Goal: Task Accomplishment & Management: Use online tool/utility

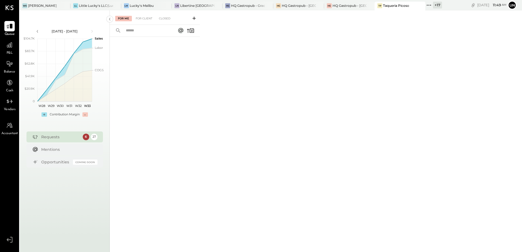
click at [430, 6] on icon at bounding box center [429, 5] width 7 height 7
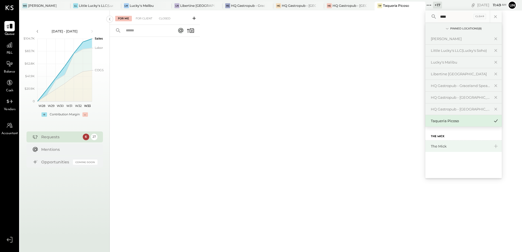
type input "****"
click at [438, 148] on div "The Mick" at bounding box center [460, 146] width 59 height 5
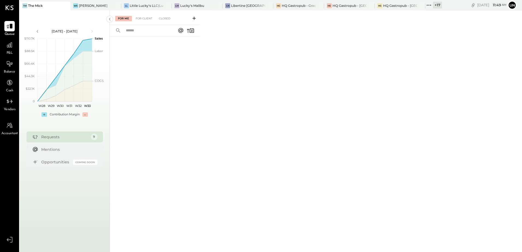
click at [8, 54] on span "P&L" at bounding box center [10, 53] width 6 height 5
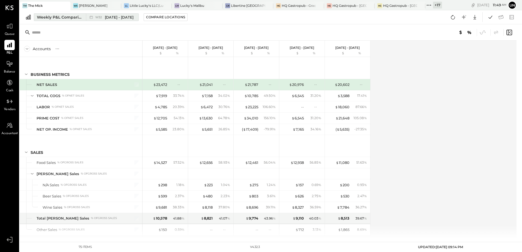
click at [117, 16] on span "[DATE] - [DATE]" at bounding box center [119, 17] width 29 height 5
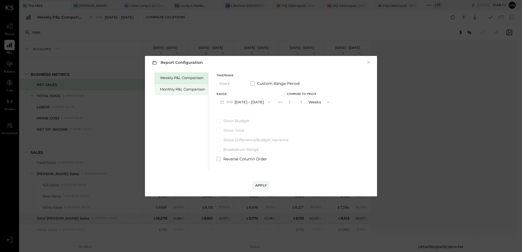
click at [184, 88] on div "Monthly P&L Comparison" at bounding box center [182, 89] width 45 height 5
click at [260, 102] on button "M08 [DATE] - [DATE]" at bounding box center [246, 102] width 58 height 10
click at [322, 128] on div "Weekly P&L Comparison Monthly P&L Comparison Timeframe Month Custom Range Perio…" at bounding box center [261, 120] width 221 height 99
click at [255, 85] on span at bounding box center [253, 83] width 4 height 4
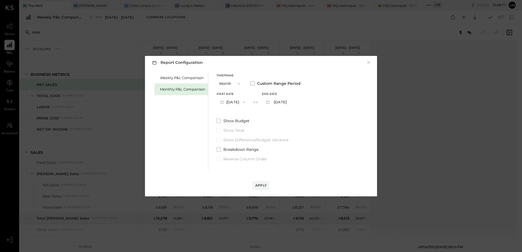
click at [254, 84] on span at bounding box center [253, 83] width 4 height 4
click at [299, 104] on button "button" at bounding box center [301, 102] width 4 height 6
click at [289, 102] on icon "button" at bounding box center [289, 102] width 1 height 3
click at [244, 102] on button "M08 [DATE] - [DATE]" at bounding box center [246, 102] width 58 height 10
click at [248, 115] on span "[DATE] - [DATE]" at bounding box center [243, 114] width 26 height 5
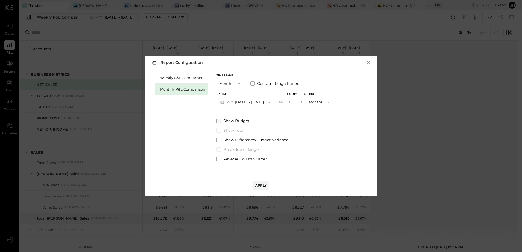
click at [314, 122] on label "Show Budget" at bounding box center [275, 120] width 117 height 5
click at [300, 101] on icon "button" at bounding box center [301, 102] width 3 height 3
type input "*"
click at [303, 130] on label "Show Total" at bounding box center [275, 130] width 117 height 5
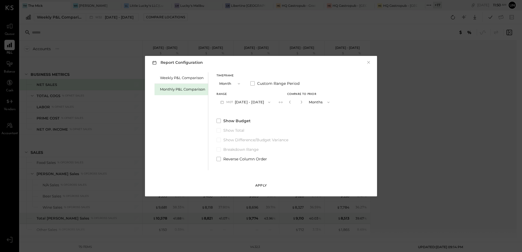
click at [258, 184] on button "Apply" at bounding box center [261, 185] width 17 height 9
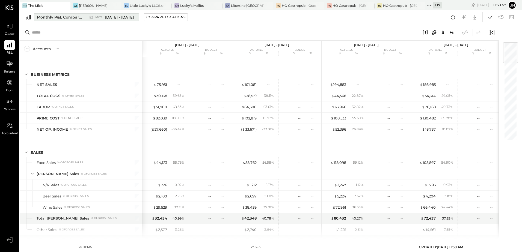
click at [114, 19] on span "[DATE] - [DATE]" at bounding box center [119, 17] width 29 height 5
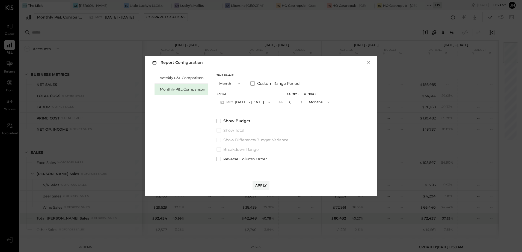
click at [289, 102] on icon "button" at bounding box center [289, 102] width 1 height 3
type input "*"
click at [264, 184] on div "Apply" at bounding box center [260, 185] width 11 height 5
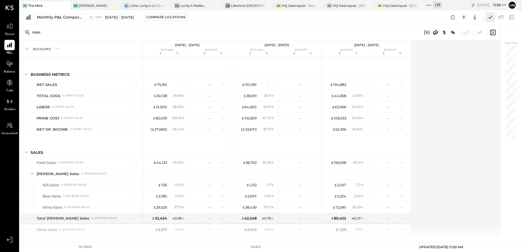
click at [486, 17] on button at bounding box center [491, 17] width 10 height 10
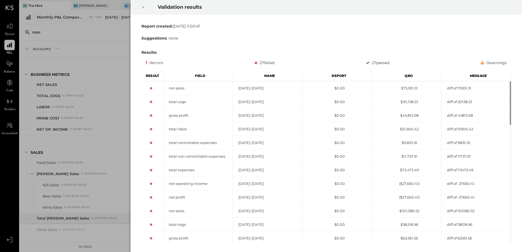
click at [145, 8] on div at bounding box center [143, 7] width 12 height 15
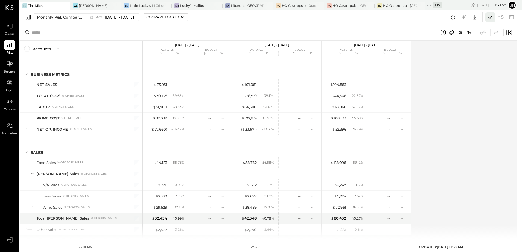
click at [490, 17] on icon at bounding box center [490, 17] width 7 height 7
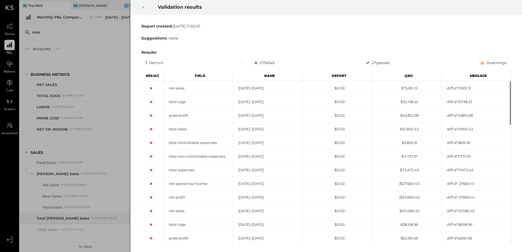
click at [143, 5] on icon at bounding box center [143, 7] width 3 height 7
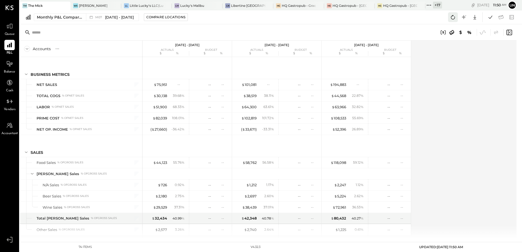
drag, startPoint x: 450, startPoint y: 18, endPoint x: 452, endPoint y: 31, distance: 13.3
click at [451, 18] on icon at bounding box center [453, 17] width 7 height 7
drag, startPoint x: 464, startPoint y: 86, endPoint x: 466, endPoint y: 54, distance: 32.3
click at [465, 86] on div "Accounts S % GL [DATE] - [DATE] actuals budget $ % $ % [DATE] - [DATE] actuals …" at bounding box center [261, 140] width 482 height 198
click at [458, 19] on button at bounding box center [453, 17] width 10 height 10
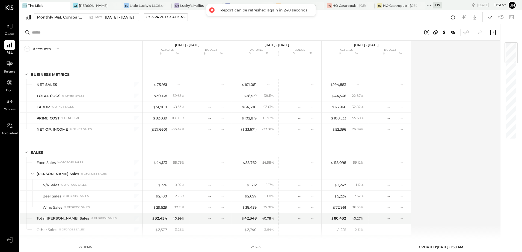
drag, startPoint x: 433, startPoint y: 143, endPoint x: 440, endPoint y: 91, distance: 52.3
click at [433, 143] on div "Accounts S % GL [DATE] - [DATE] actuals budget $ % $ % [DATE] - [DATE] actuals …" at bounding box center [261, 140] width 482 height 198
click at [452, 19] on icon at bounding box center [453, 17] width 7 height 7
click at [452, 18] on icon at bounding box center [453, 17] width 7 height 7
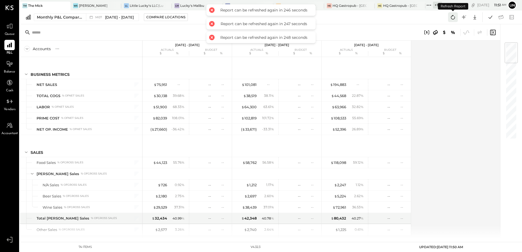
click at [452, 18] on icon at bounding box center [453, 17] width 7 height 7
click at [453, 18] on icon at bounding box center [453, 17] width 7 height 7
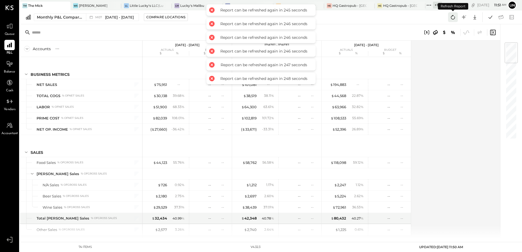
click at [453, 18] on icon at bounding box center [453, 17] width 7 height 7
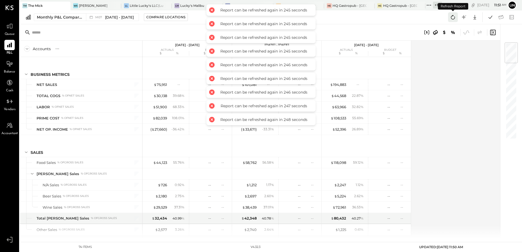
click at [453, 18] on icon at bounding box center [453, 17] width 7 height 7
click at [454, 19] on icon at bounding box center [453, 17] width 7 height 7
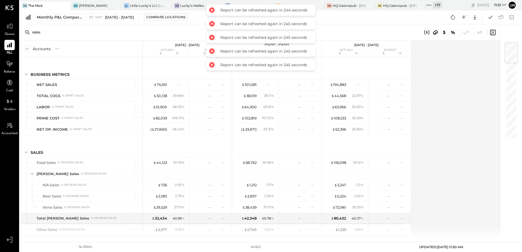
click at [454, 23] on div "Monthly P&L Comparison M07 Jul 1 - 31, 2025 Compare Locations Google Sheets Exc…" at bounding box center [271, 17] width 503 height 14
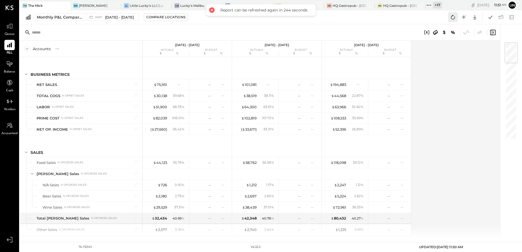
click at [452, 17] on icon at bounding box center [453, 17] width 7 height 7
click at [453, 22] on div "Monthly P&L Comparison M07 Jul 1 - 31, 2025 Compare Locations Google Sheets Exc…" at bounding box center [271, 17] width 503 height 14
click at [455, 16] on icon at bounding box center [453, 17] width 7 height 7
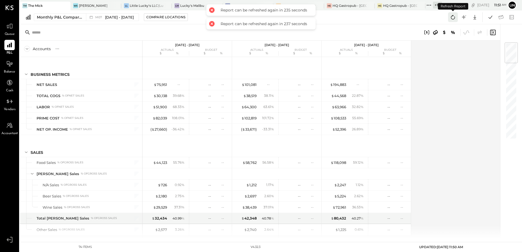
click at [455, 16] on icon at bounding box center [453, 17] width 7 height 7
click at [454, 17] on icon at bounding box center [453, 17] width 7 height 7
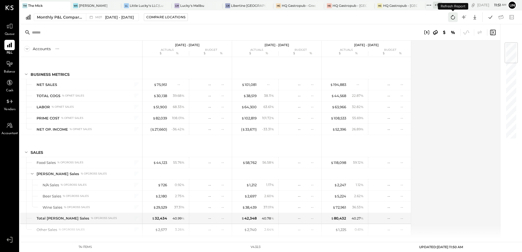
click at [454, 17] on icon at bounding box center [453, 17] width 7 height 7
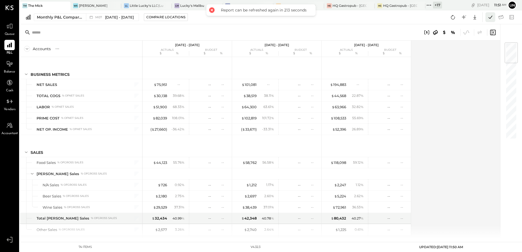
click at [494, 17] on icon at bounding box center [490, 17] width 7 height 7
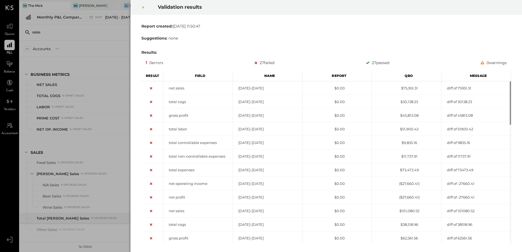
click at [144, 7] on icon at bounding box center [143, 8] width 2 height 2
click at [143, 9] on icon at bounding box center [143, 7] width 3 height 7
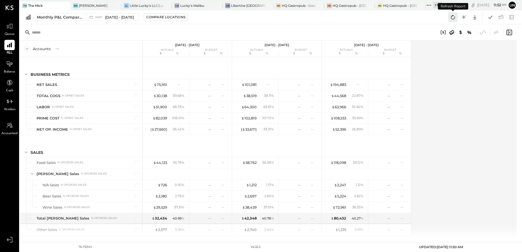
click at [452, 17] on icon at bounding box center [453, 17] width 7 height 7
click at [436, 153] on div "Accounts S % GL [DATE] - [DATE] actuals budget $ % $ % [DATE] - [DATE] actuals …" at bounding box center [269, 140] width 498 height 198
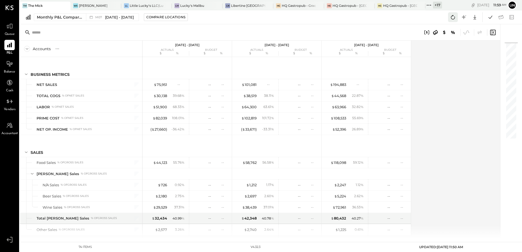
drag, startPoint x: 456, startPoint y: 16, endPoint x: 455, endPoint y: 19, distance: 3.4
click at [456, 16] on icon at bounding box center [453, 17] width 7 height 7
click at [492, 19] on icon at bounding box center [490, 17] width 7 height 7
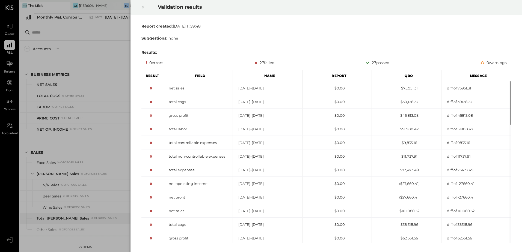
click at [143, 8] on icon at bounding box center [143, 7] width 3 height 7
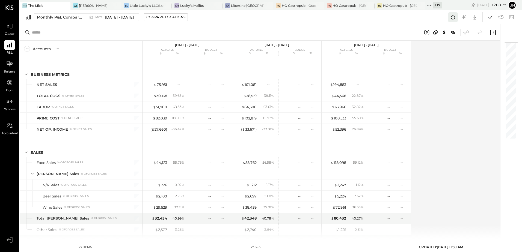
click at [454, 17] on icon at bounding box center [453, 17] width 7 height 7
click at [459, 122] on div "Accounts S % GL [DATE] - [DATE] actuals budget $ % $ % [DATE] - [DATE] actuals …" at bounding box center [261, 140] width 482 height 198
click at [492, 14] on icon at bounding box center [490, 17] width 7 height 7
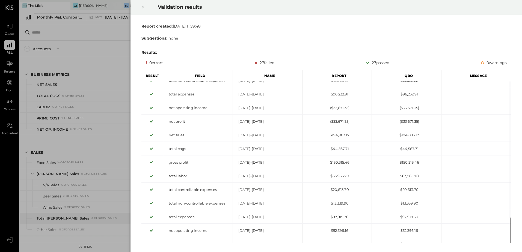
click at [142, 7] on icon at bounding box center [143, 7] width 3 height 7
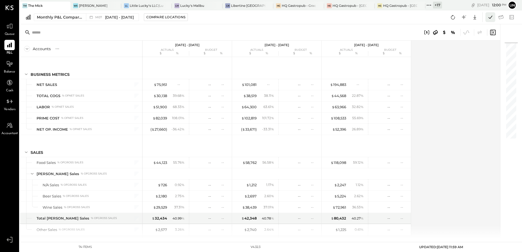
click at [490, 17] on icon at bounding box center [490, 17] width 7 height 7
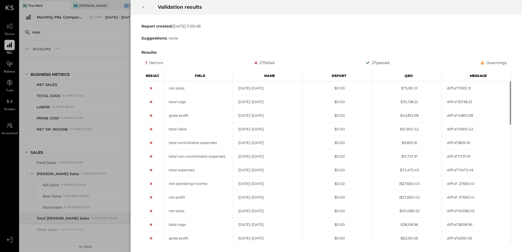
click at [143, 7] on icon at bounding box center [143, 7] width 3 height 7
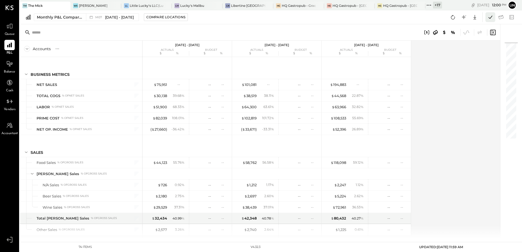
click at [493, 18] on icon at bounding box center [490, 17] width 7 height 7
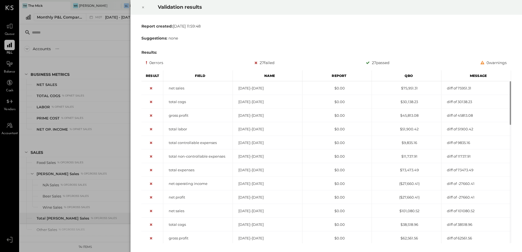
click at [143, 7] on icon at bounding box center [143, 8] width 2 height 2
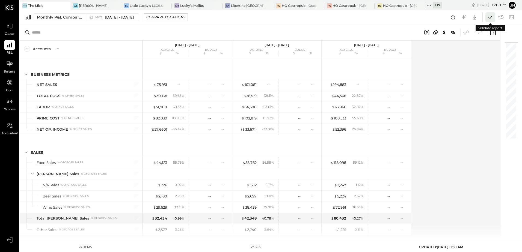
click at [491, 15] on icon at bounding box center [490, 17] width 7 height 7
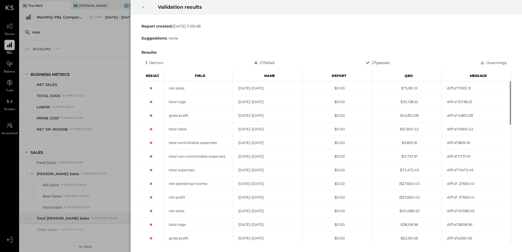
click at [264, 67] on div "Report created: [DATE] 11:59:48 Suggestions: none Results: 0 errors 27 failed 2…" at bounding box center [326, 133] width 374 height 225
click at [143, 7] on icon at bounding box center [143, 7] width 3 height 7
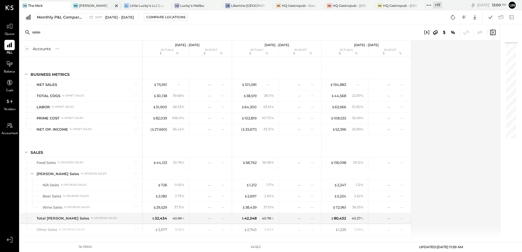
click at [97, 5] on div "[PERSON_NAME]" at bounding box center [93, 5] width 29 height 5
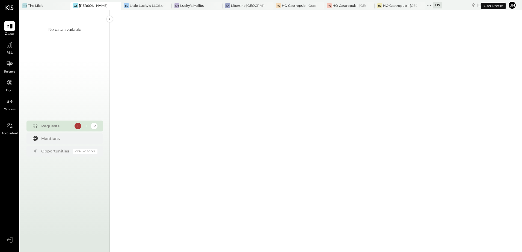
click at [46, 1] on div "TM The Mick WS Wasabi Sushi LL Little Lucky's LLC(Lucky's Soho) LM Lucky's Mali…" at bounding box center [231, 5] width 423 height 10
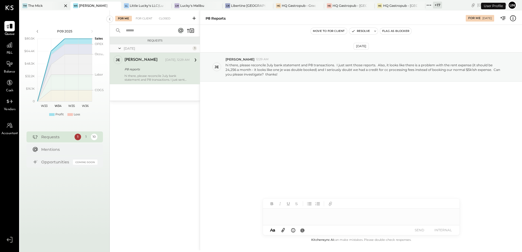
click at [46, 5] on div "TM The Mick" at bounding box center [41, 5] width 43 height 5
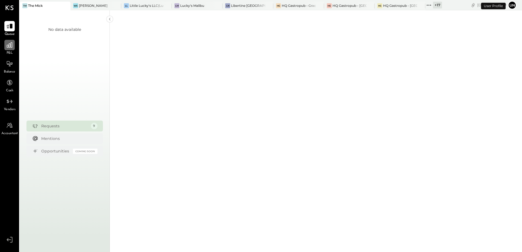
click at [11, 50] on div at bounding box center [9, 45] width 10 height 10
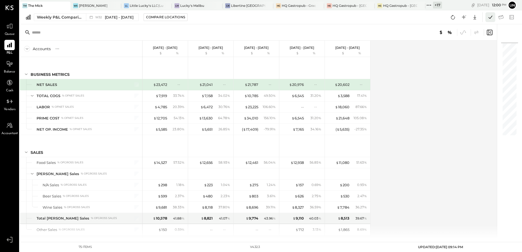
click at [489, 18] on icon at bounding box center [490, 17] width 7 height 7
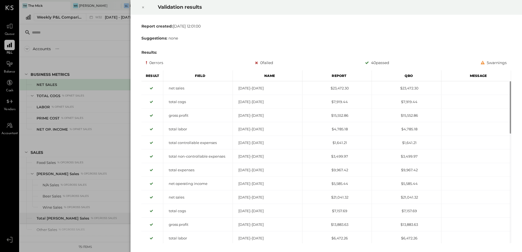
click at [143, 7] on icon at bounding box center [143, 7] width 3 height 7
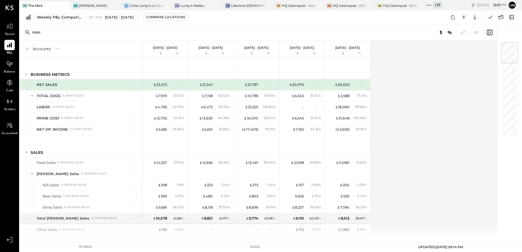
click at [468, 58] on div "Accounts S % GL [DATE] - [DATE] $ % [DATE] - [DATE] $ % [DATE] - [DATE] $ % [DA…" at bounding box center [259, 140] width 478 height 198
click at [82, 16] on div "Weekly P&L Comparison" at bounding box center [60, 16] width 46 height 5
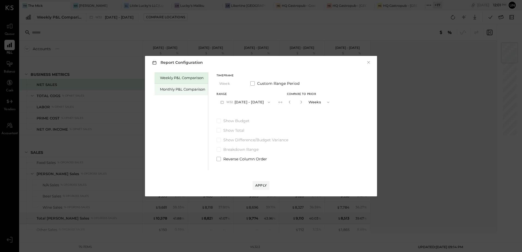
click at [171, 90] on div "Monthly P&L Comparison" at bounding box center [182, 89] width 45 height 5
click at [278, 102] on button "Compare" at bounding box center [289, 101] width 23 height 5
click at [284, 102] on div "Range M08 [DATE] - [DATE] Compare to Prior * Months" at bounding box center [275, 100] width 117 height 14
click at [288, 102] on button "button" at bounding box center [290, 102] width 4 height 6
click at [293, 104] on div "Compare" at bounding box center [290, 102] width 18 height 5
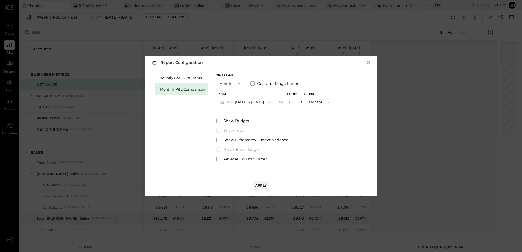
click at [300, 104] on icon "button" at bounding box center [301, 102] width 3 height 3
type input "*"
click at [239, 101] on button "M08 [DATE] - [DATE]" at bounding box center [246, 102] width 58 height 10
click at [246, 114] on span "[DATE] - [DATE]" at bounding box center [243, 114] width 26 height 5
click at [311, 131] on label "Show Total" at bounding box center [275, 130] width 117 height 5
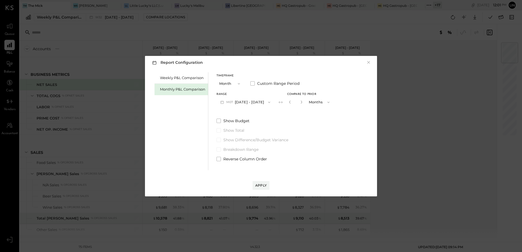
click at [270, 188] on div "Apply" at bounding box center [261, 180] width 221 height 20
click at [267, 187] on button "Apply" at bounding box center [261, 185] width 17 height 9
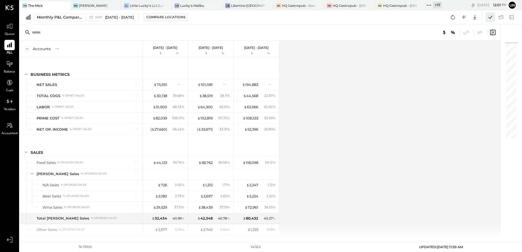
click at [492, 14] on icon at bounding box center [490, 17] width 7 height 7
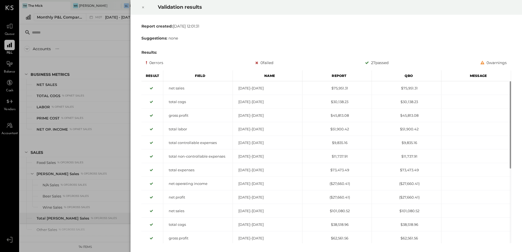
click at [143, 8] on icon at bounding box center [143, 7] width 3 height 7
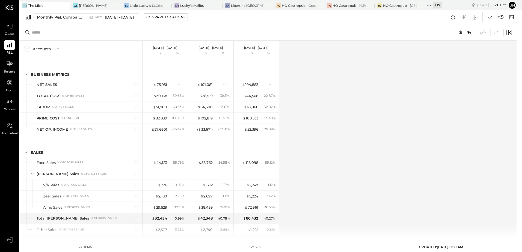
click at [396, 87] on div "Accounts S % GL [DATE] - [DATE] $ % [DATE] - [DATE] $ % [DATE] - [DATE] $ % BUS…" at bounding box center [269, 140] width 498 height 198
click at [502, 18] on icon at bounding box center [501, 17] width 7 height 7
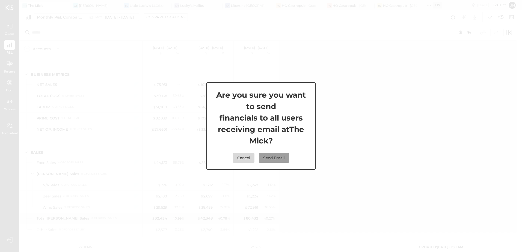
click at [278, 158] on button "Send Email" at bounding box center [274, 158] width 30 height 10
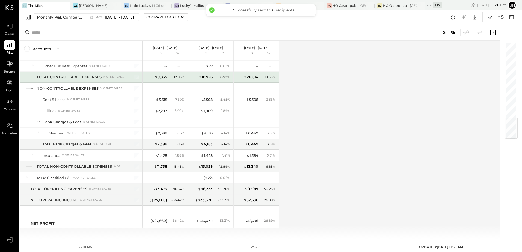
scroll to position [658, 0]
